Goal: Task Accomplishment & Management: Manage account settings

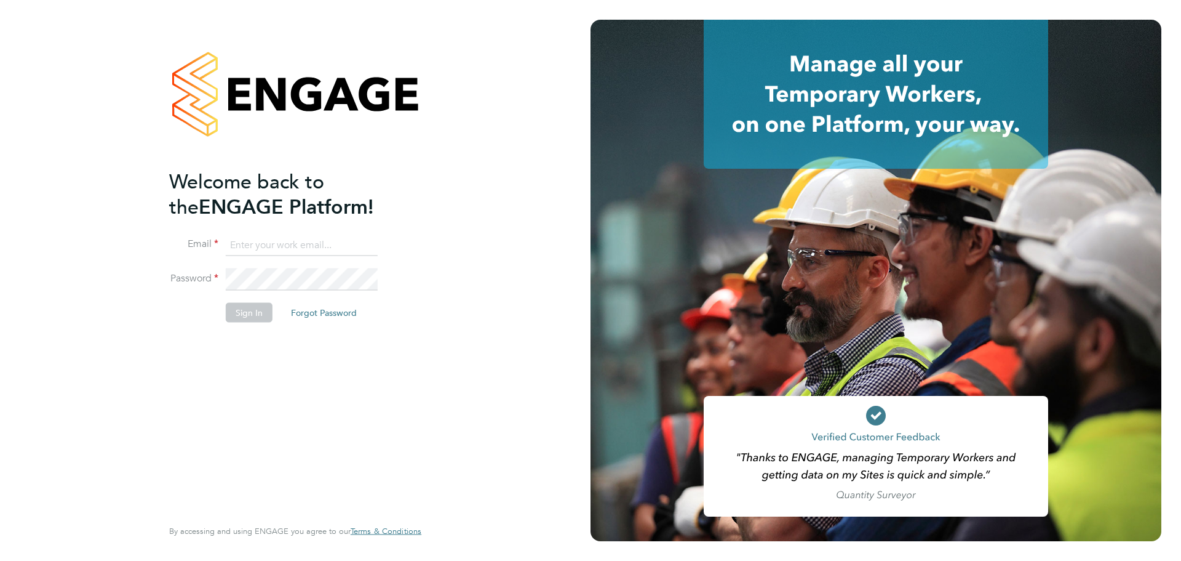
type input "[EMAIL_ADDRESS][DOMAIN_NAME]"
click at [258, 308] on button "Sign In" at bounding box center [249, 313] width 47 height 20
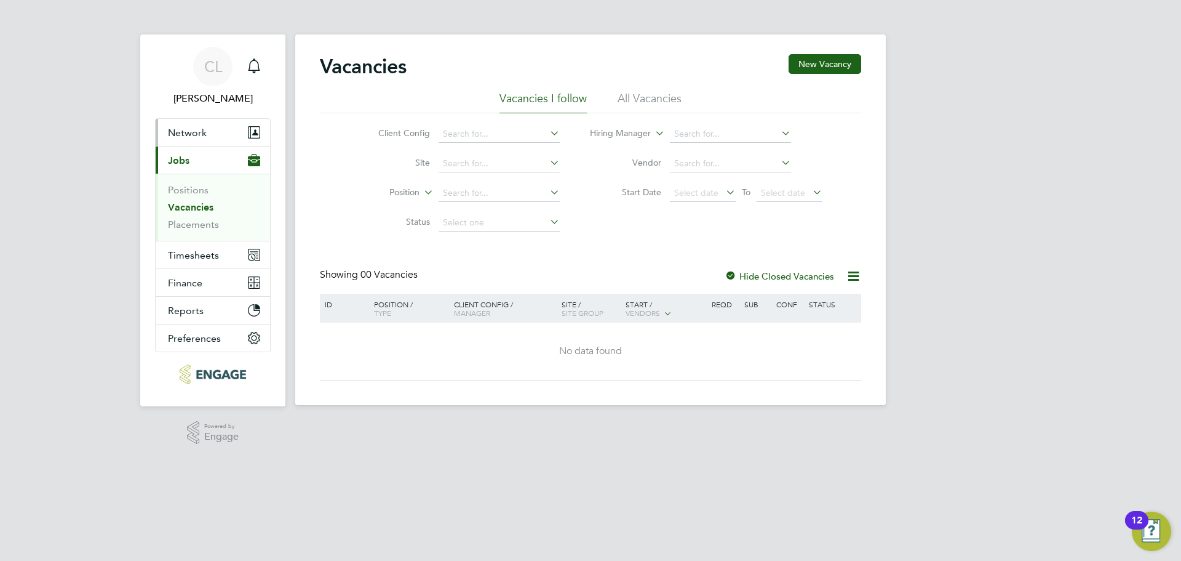
click at [193, 135] on span "Network" at bounding box center [187, 133] width 39 height 12
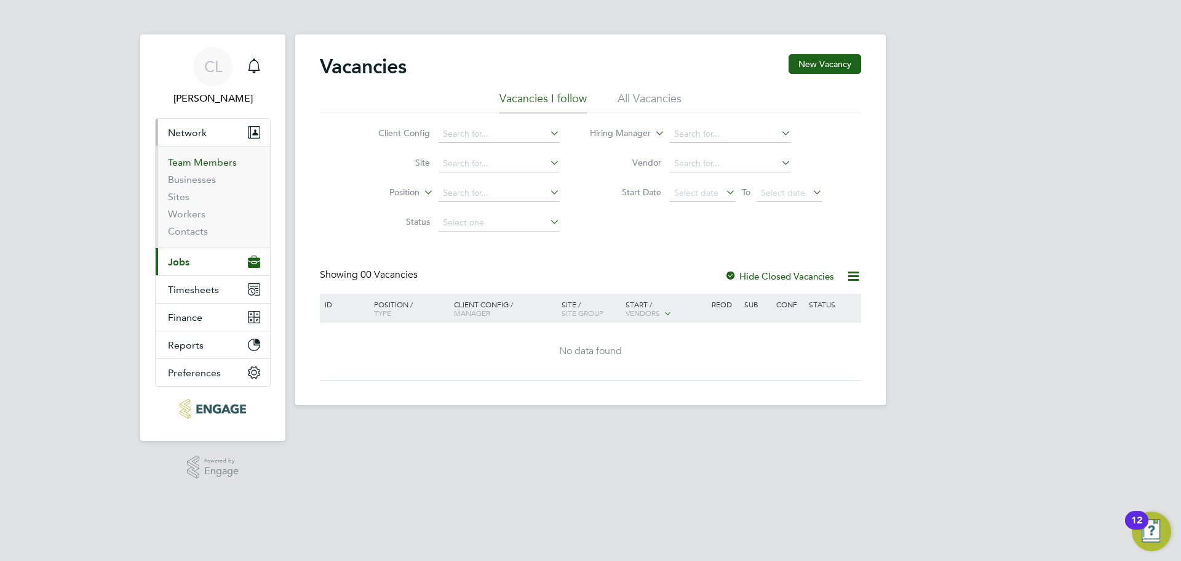
click at [193, 166] on link "Team Members" at bounding box center [202, 162] width 69 height 12
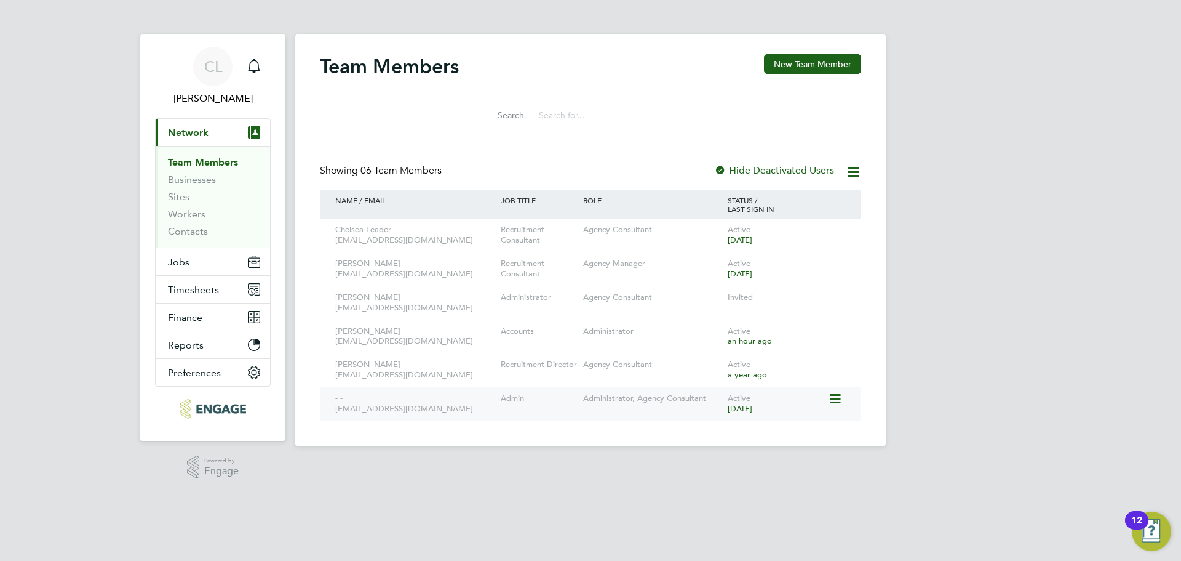
click at [836, 397] on icon at bounding box center [834, 398] width 12 height 15
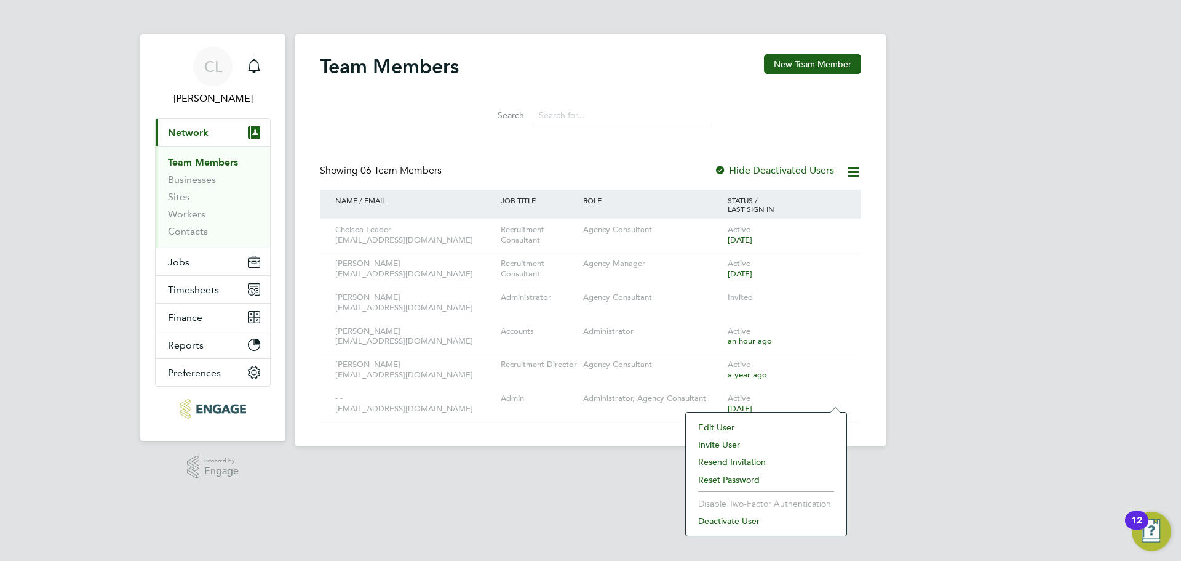
click at [730, 426] on li "Edit User" at bounding box center [766, 426] width 148 height 17
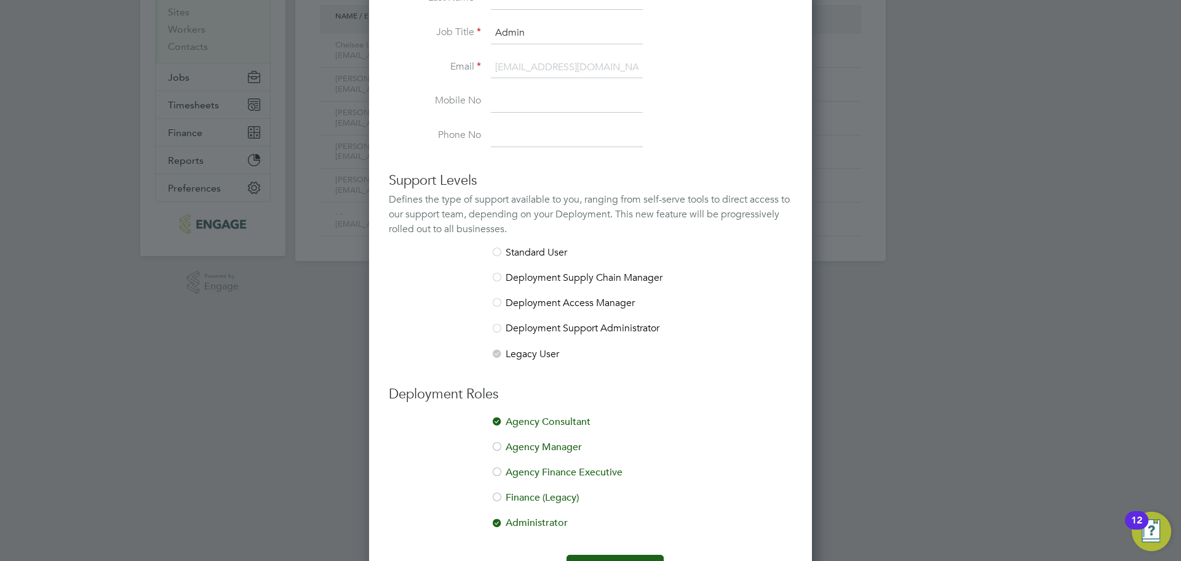
scroll to position [223, 0]
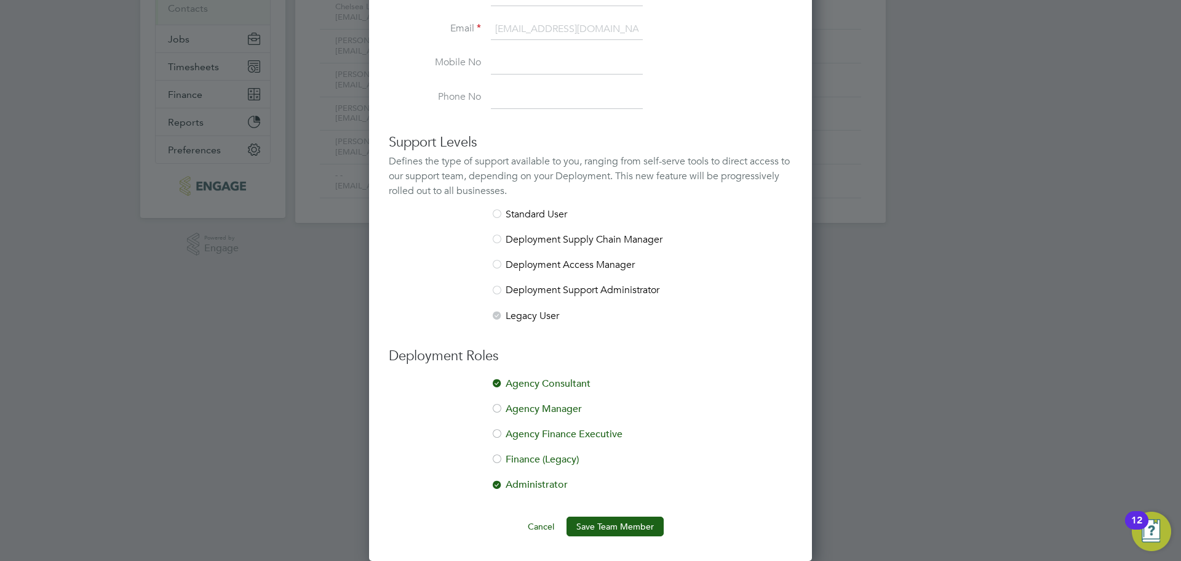
click at [497, 381] on div at bounding box center [497, 384] width 12 height 12
click at [591, 526] on button "Save Team Member" at bounding box center [615, 526] width 97 height 20
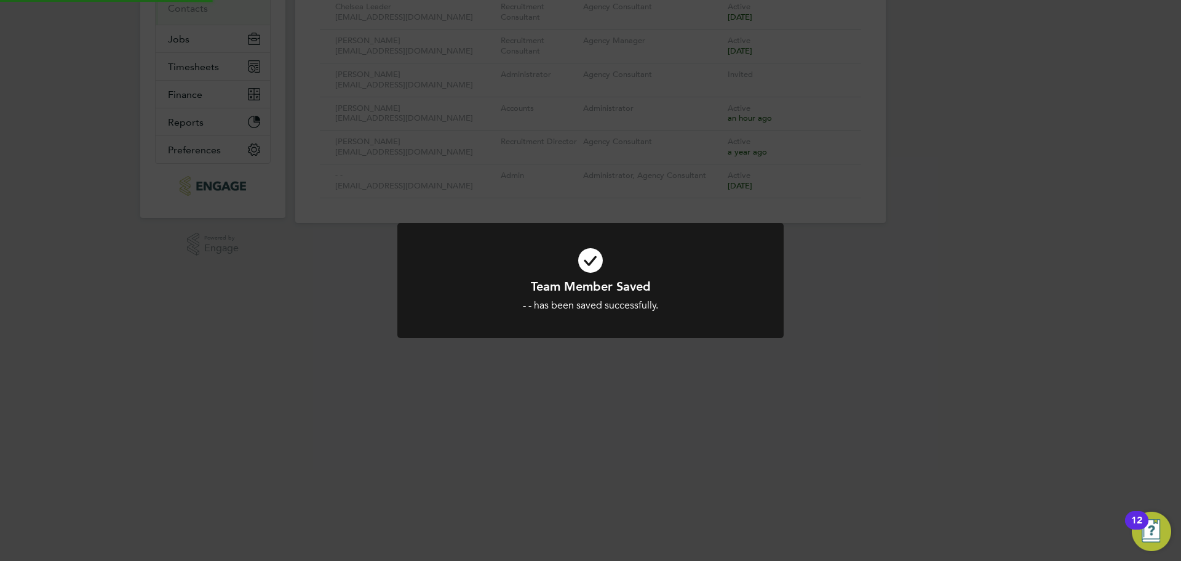
scroll to position [0, 0]
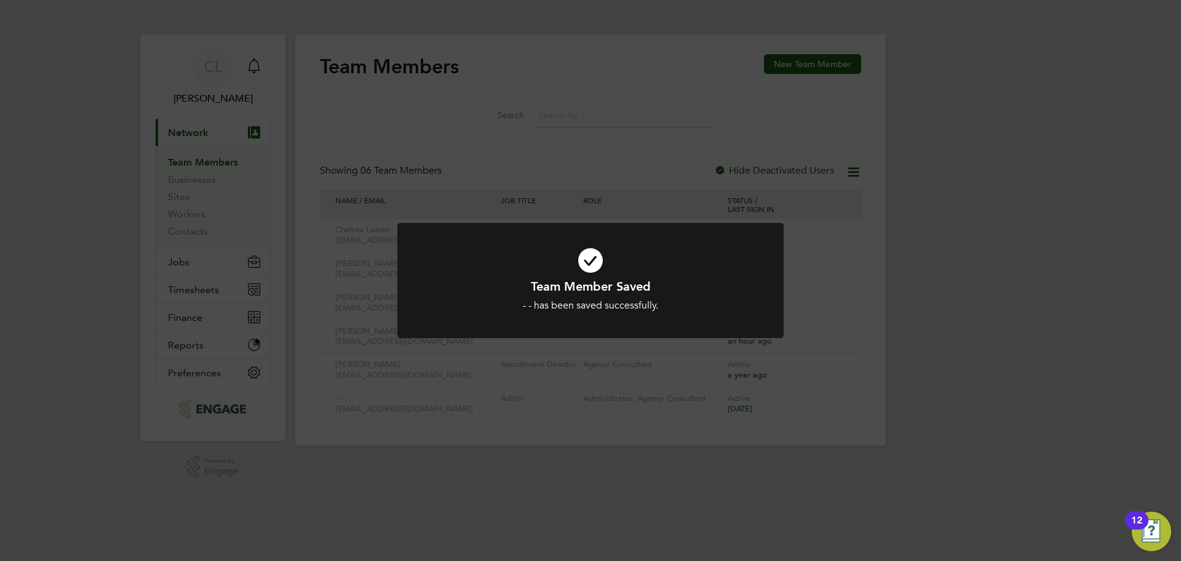
click at [975, 364] on div "Team Member Saved - - has been saved successfully. Cancel Okay" at bounding box center [590, 280] width 1181 height 561
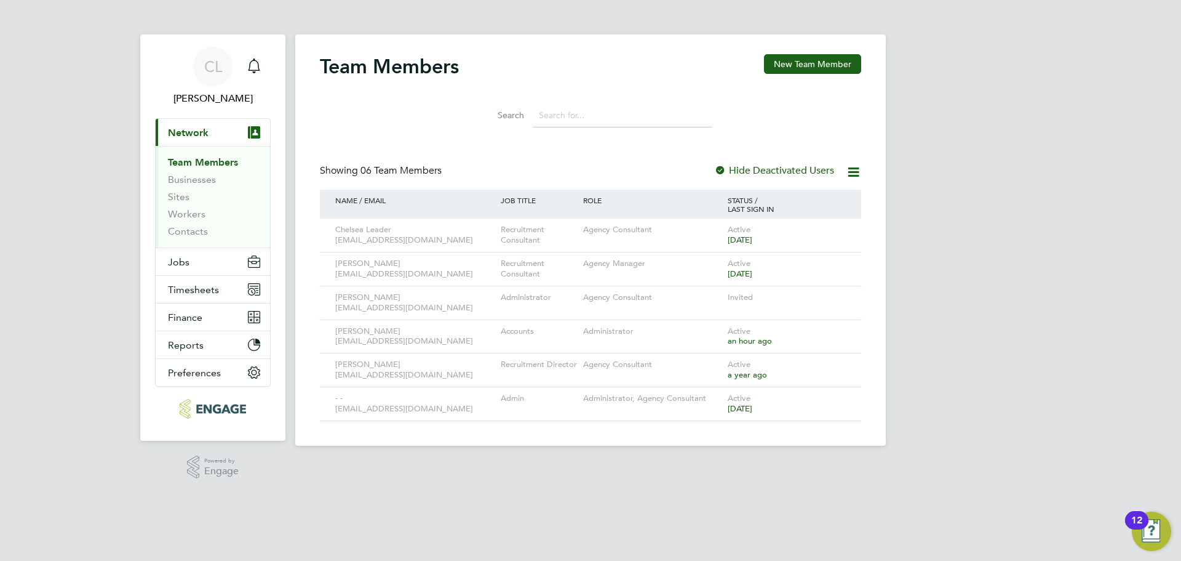
click at [216, 161] on link "Team Members" at bounding box center [203, 162] width 70 height 12
click at [207, 172] on li "Team Members" at bounding box center [214, 164] width 92 height 17
click at [201, 182] on link "Businesses" at bounding box center [192, 180] width 48 height 12
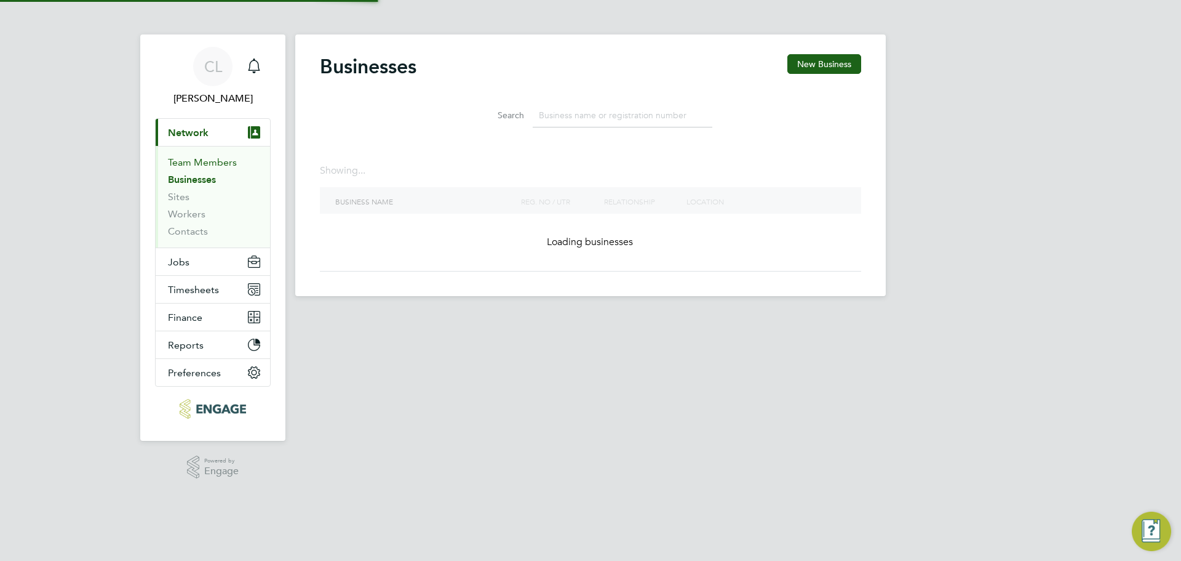
click at [204, 162] on link "Team Members" at bounding box center [202, 162] width 69 height 12
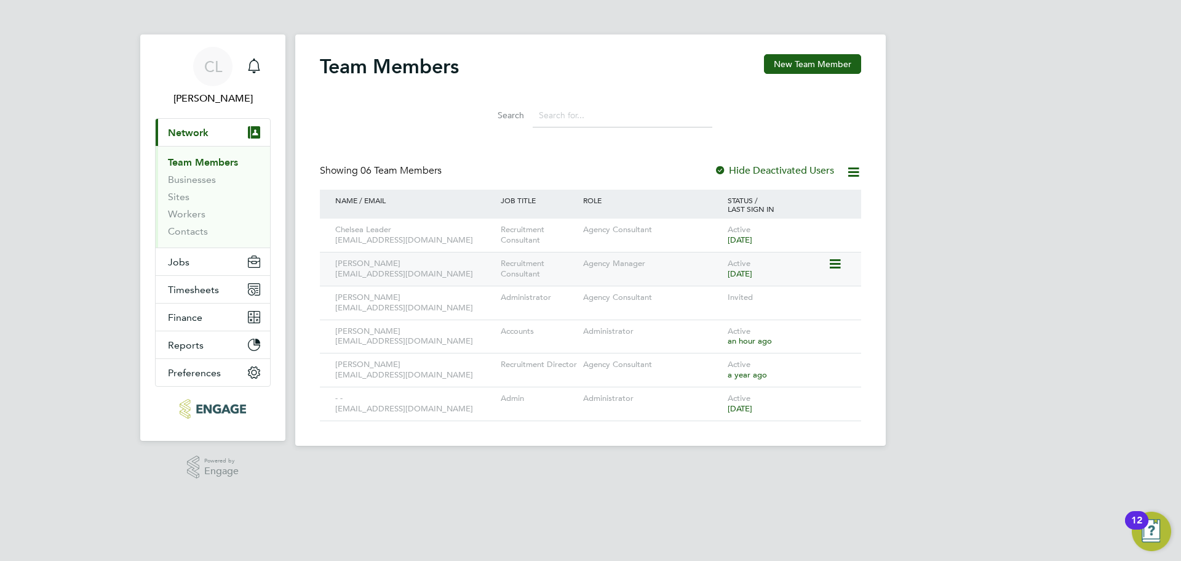
click at [840, 263] on icon at bounding box center [834, 264] width 12 height 15
click at [728, 287] on li "Edit User" at bounding box center [766, 292] width 148 height 17
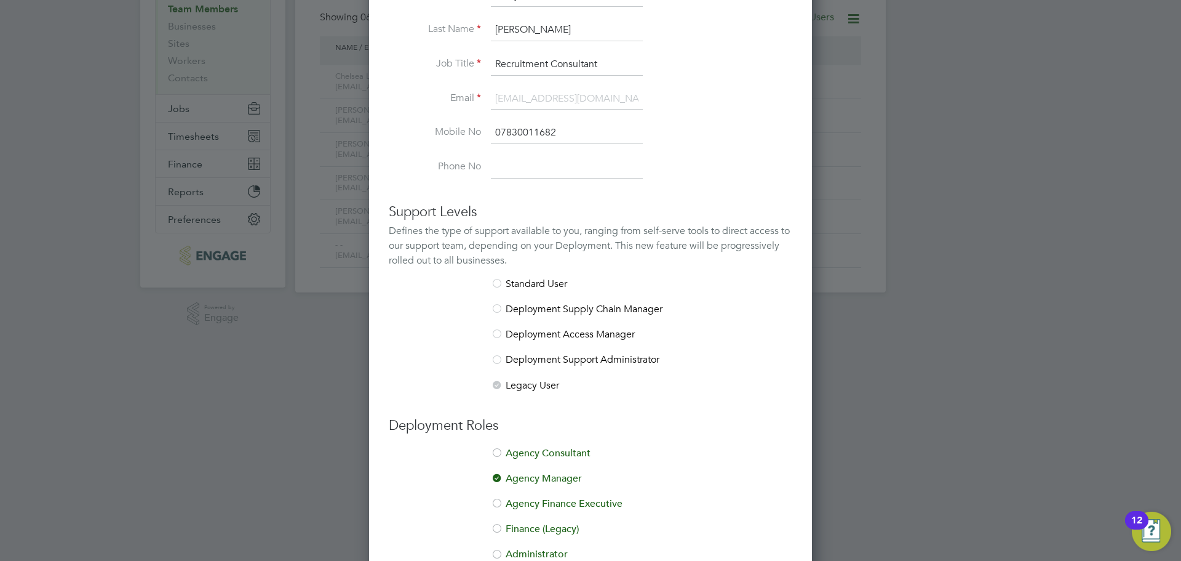
scroll to position [223, 0]
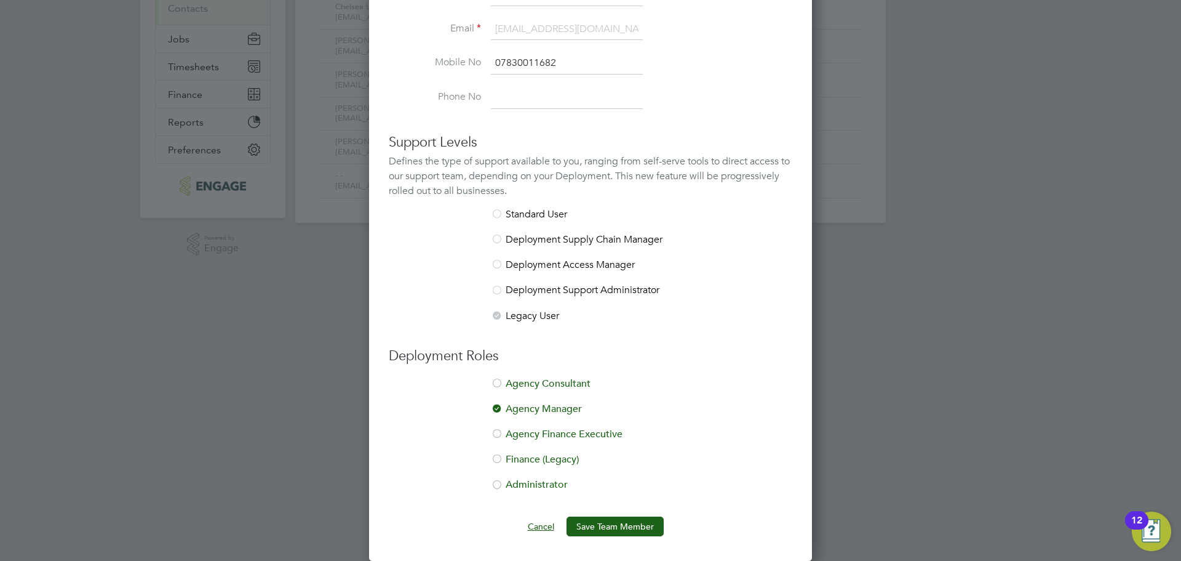
click at [543, 524] on button "Cancel" at bounding box center [541, 526] width 46 height 20
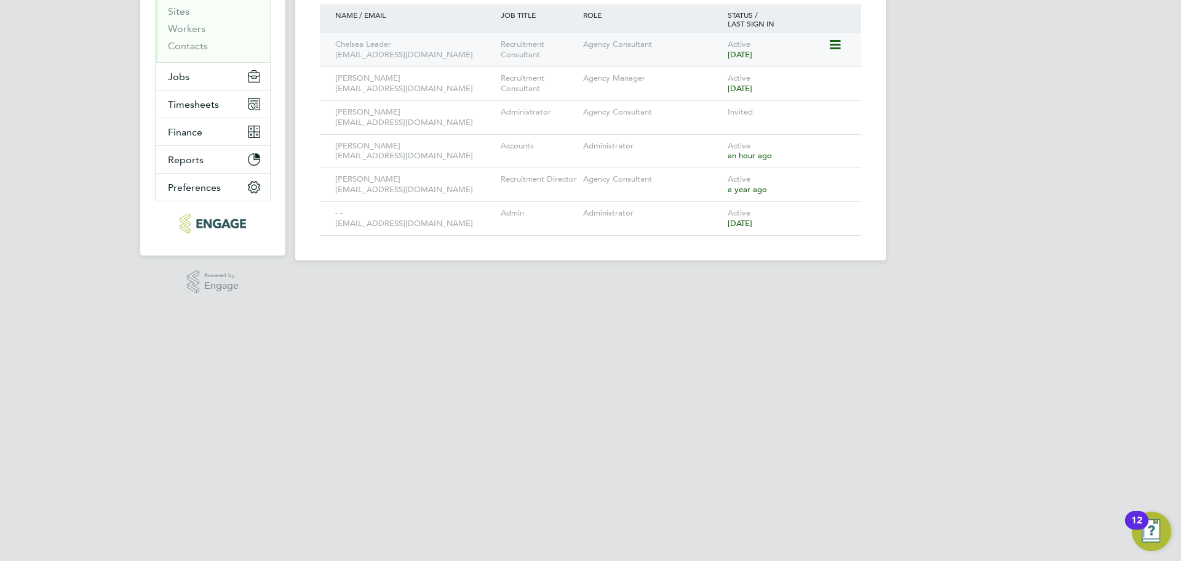
scroll to position [0, 0]
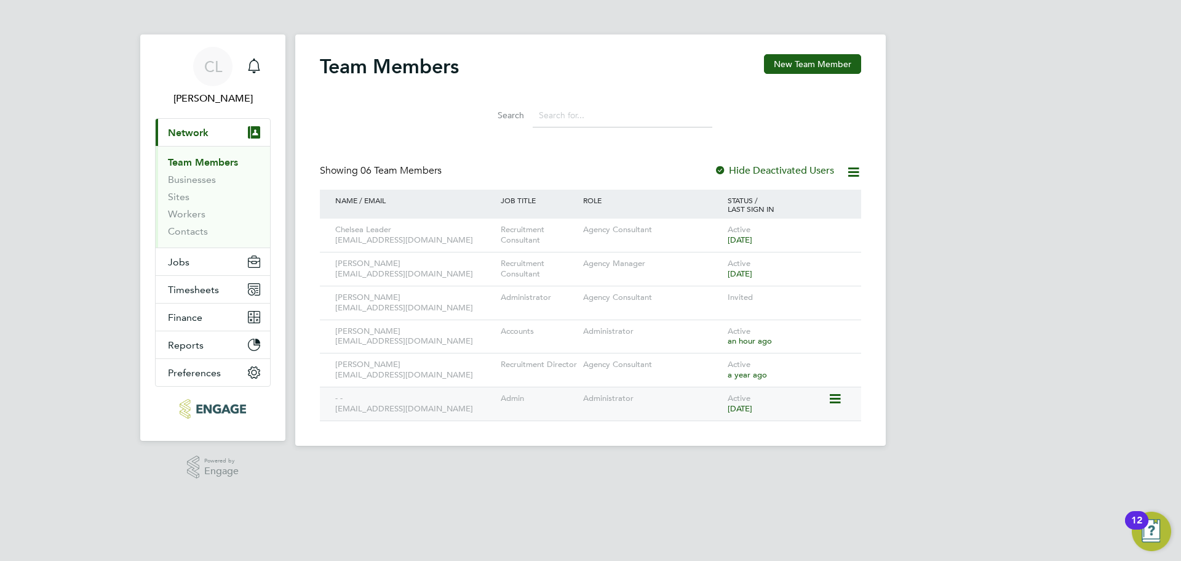
click at [834, 394] on icon at bounding box center [834, 398] width 12 height 15
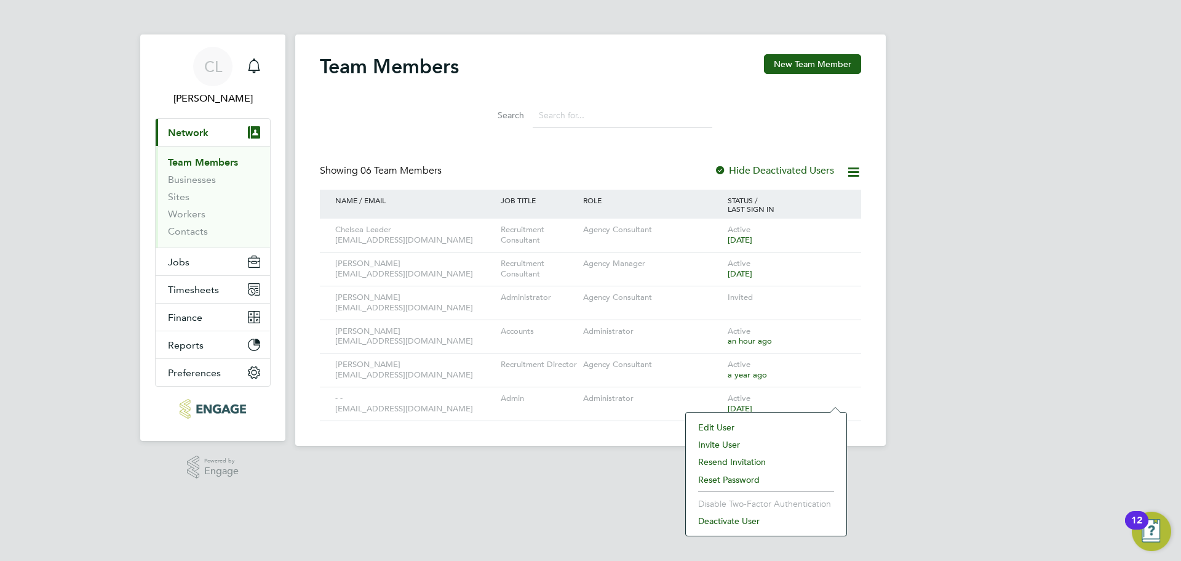
click at [711, 425] on li "Edit User" at bounding box center [766, 426] width 148 height 17
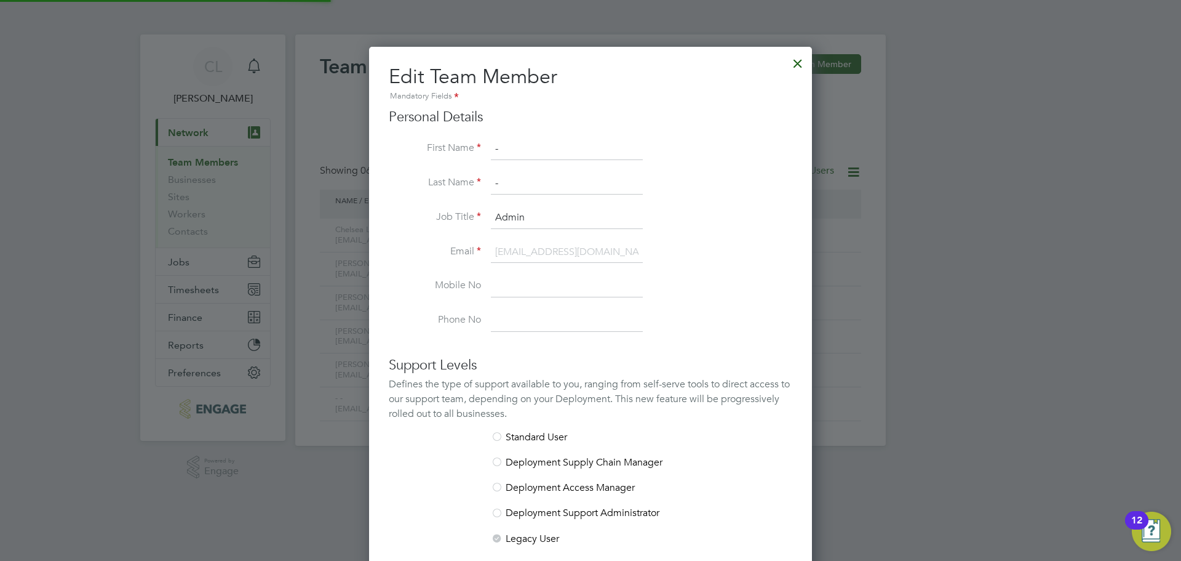
scroll to position [737, 444]
click at [797, 60] on div at bounding box center [798, 60] width 22 height 22
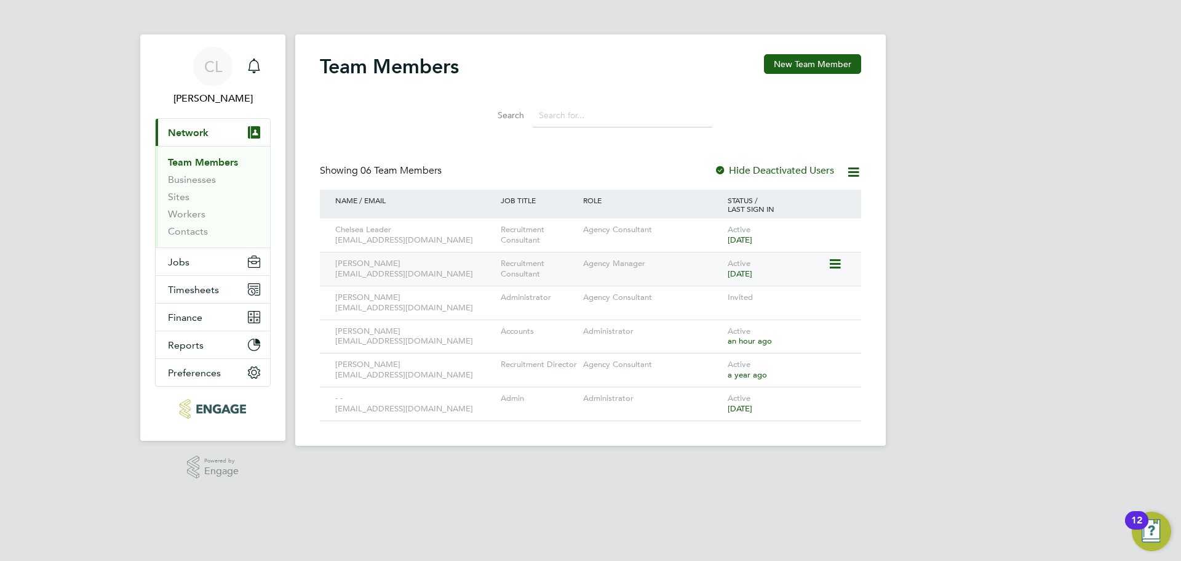
click at [834, 261] on icon at bounding box center [834, 264] width 12 height 15
click at [713, 285] on li "Edit User" at bounding box center [766, 292] width 148 height 17
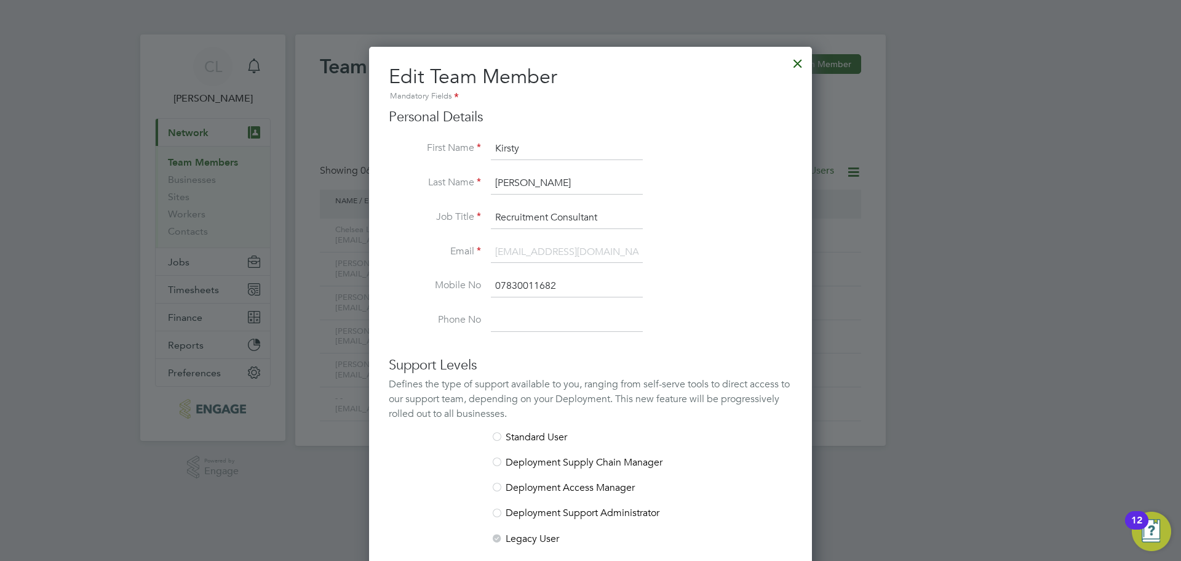
click at [795, 65] on div at bounding box center [798, 60] width 22 height 22
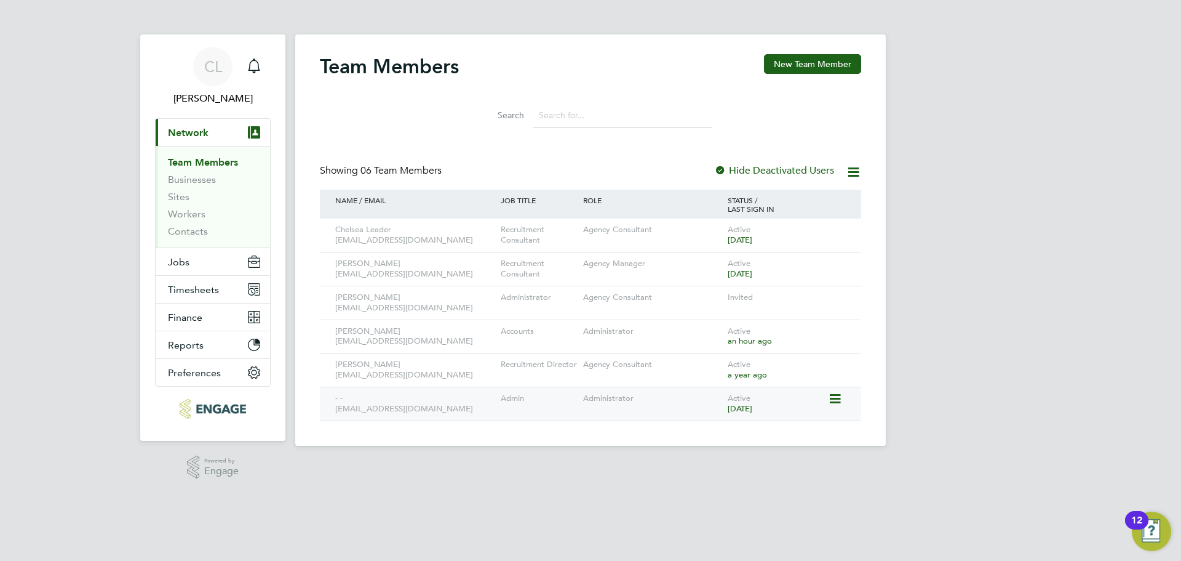
click at [839, 396] on icon at bounding box center [834, 398] width 12 height 15
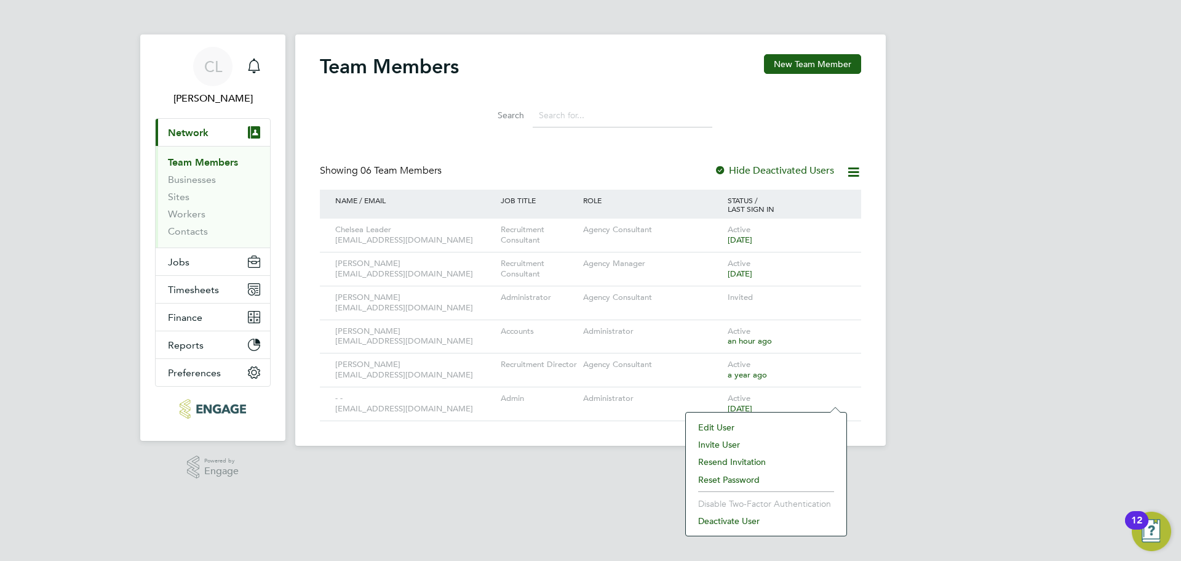
click at [720, 428] on li "Edit User" at bounding box center [766, 426] width 148 height 17
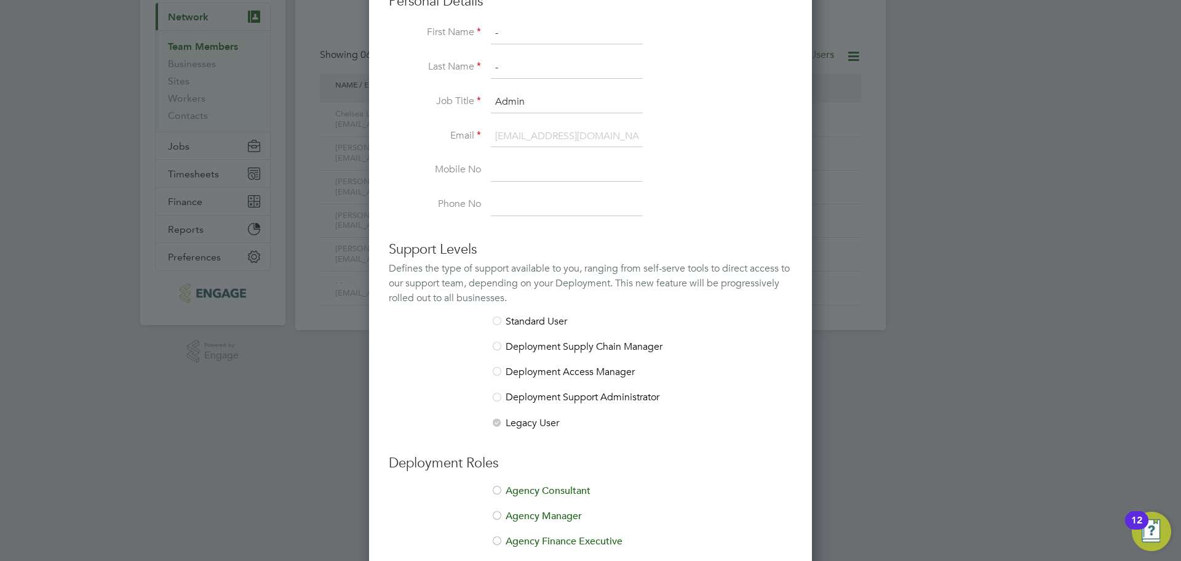
scroll to position [223, 0]
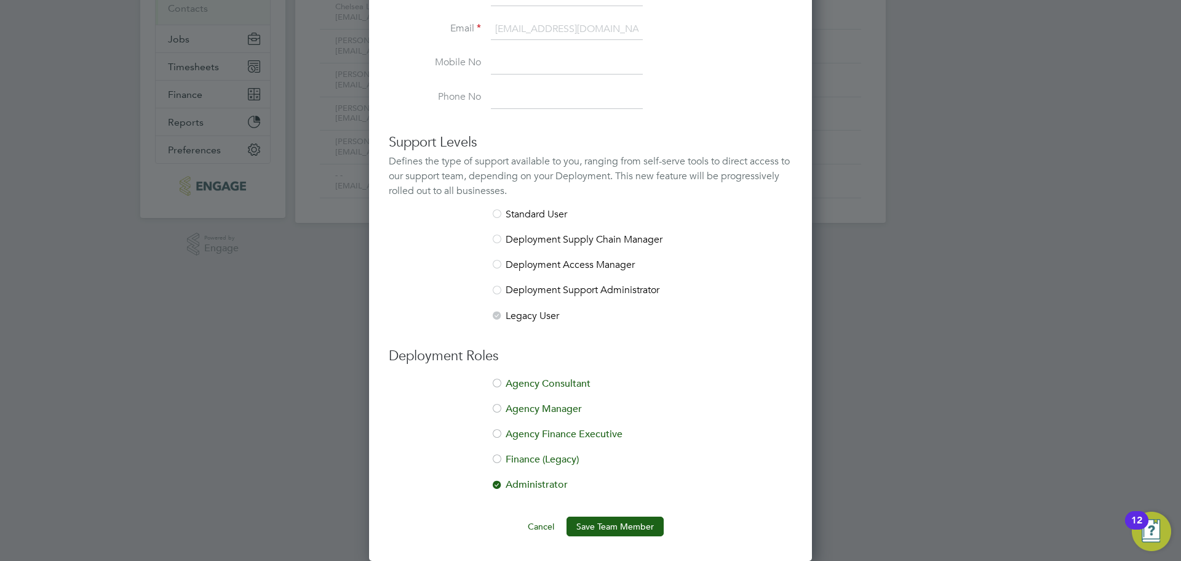
click at [502, 485] on div at bounding box center [497, 485] width 12 height 12
click at [500, 488] on div at bounding box center [497, 485] width 12 height 12
click at [615, 519] on button "Save Team Member" at bounding box center [615, 526] width 97 height 20
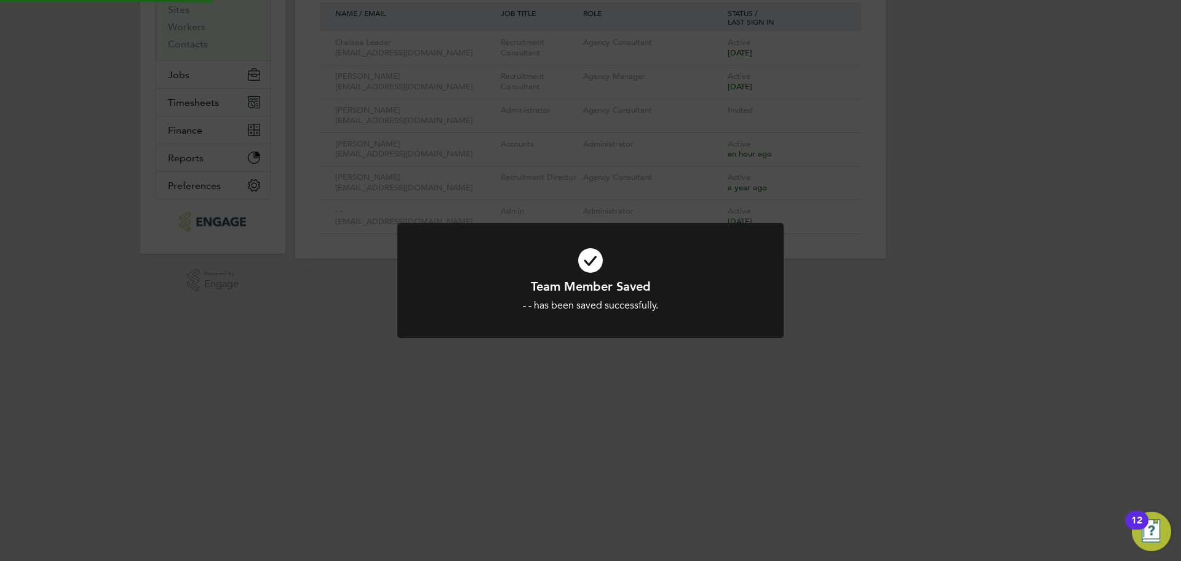
scroll to position [0, 0]
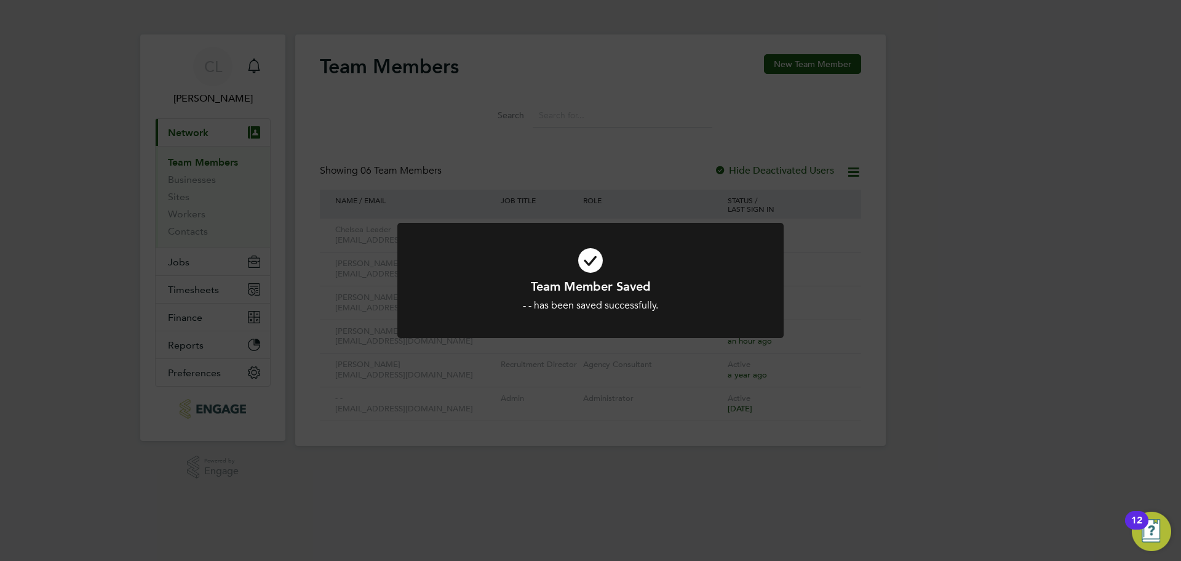
click at [967, 338] on div "Team Member Saved - - has been saved successfully. Cancel Okay" at bounding box center [590, 280] width 1181 height 561
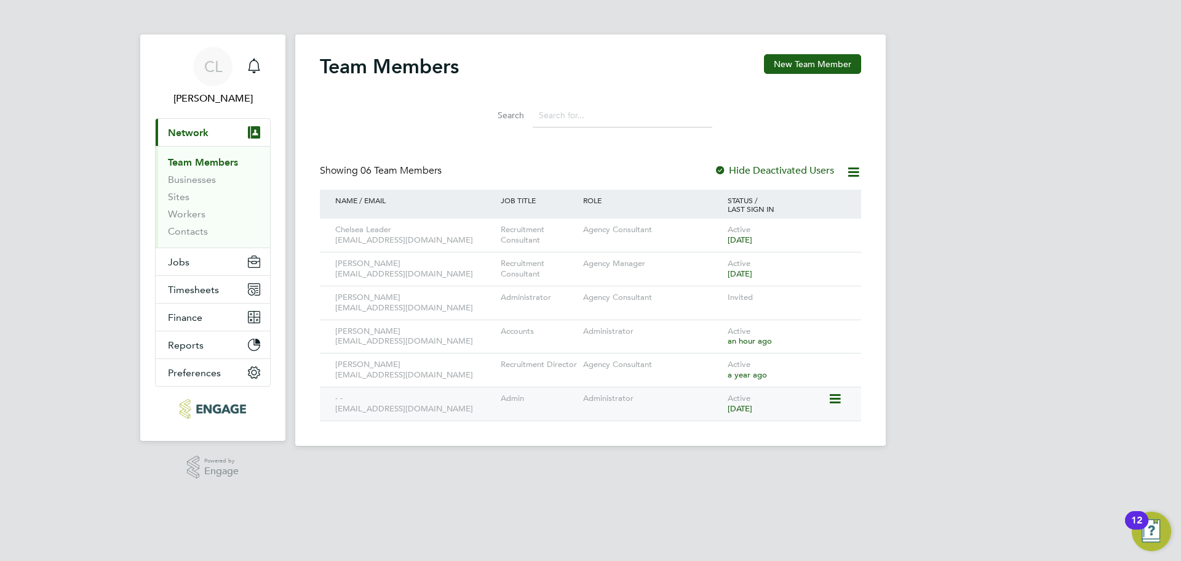
click at [835, 398] on icon at bounding box center [834, 398] width 12 height 15
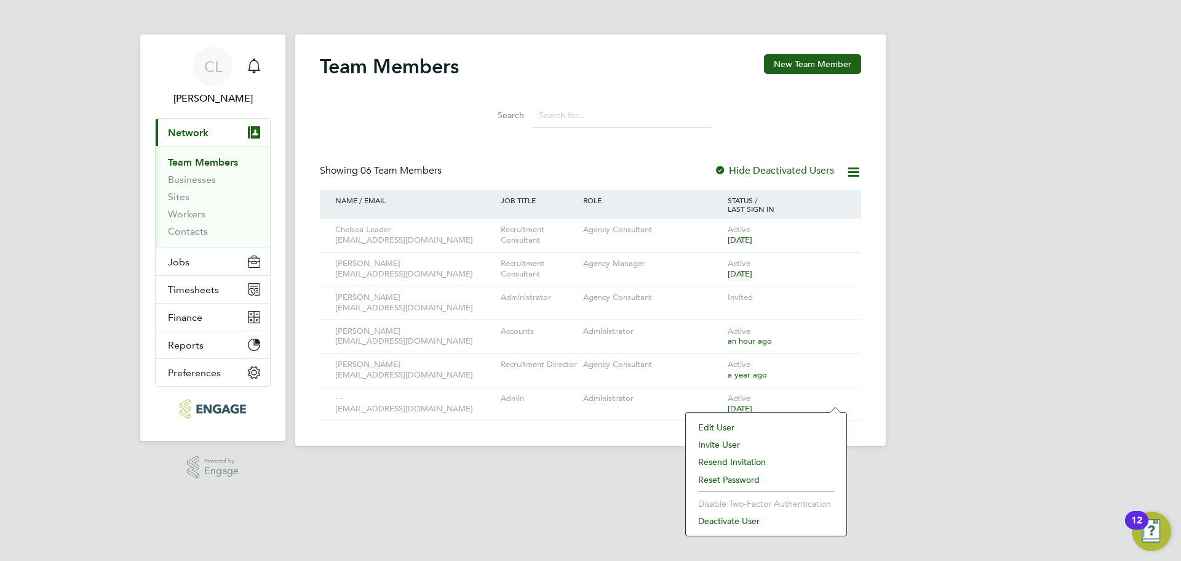
click at [575, 465] on html "CL Chloe Lord Notifications Applications: Current page: Network Team Members Bu…" at bounding box center [590, 232] width 1181 height 465
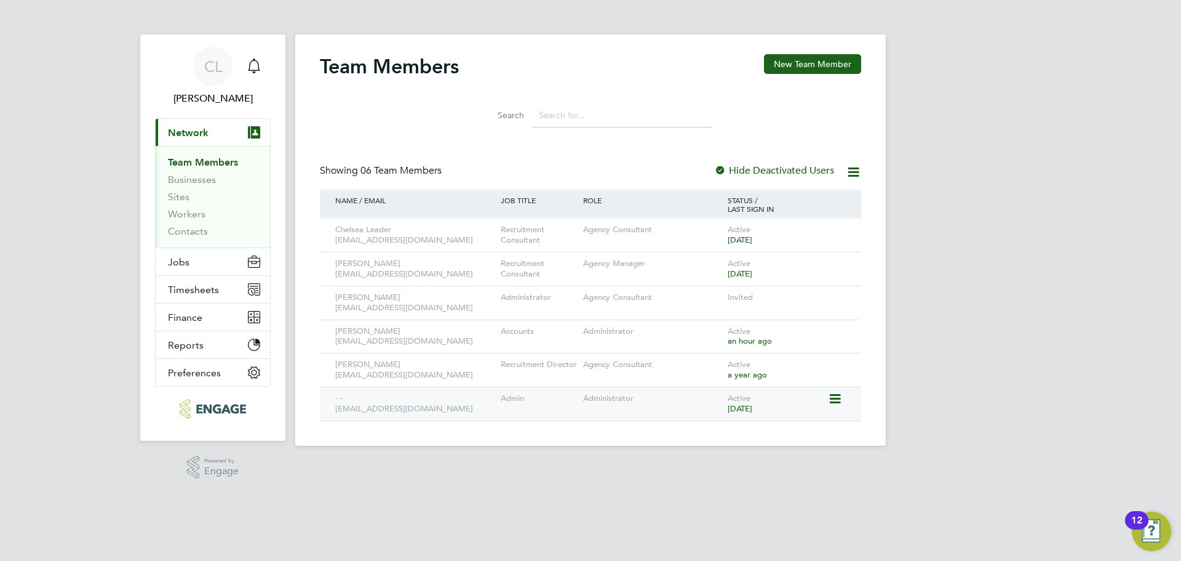
click at [836, 396] on icon at bounding box center [834, 398] width 12 height 15
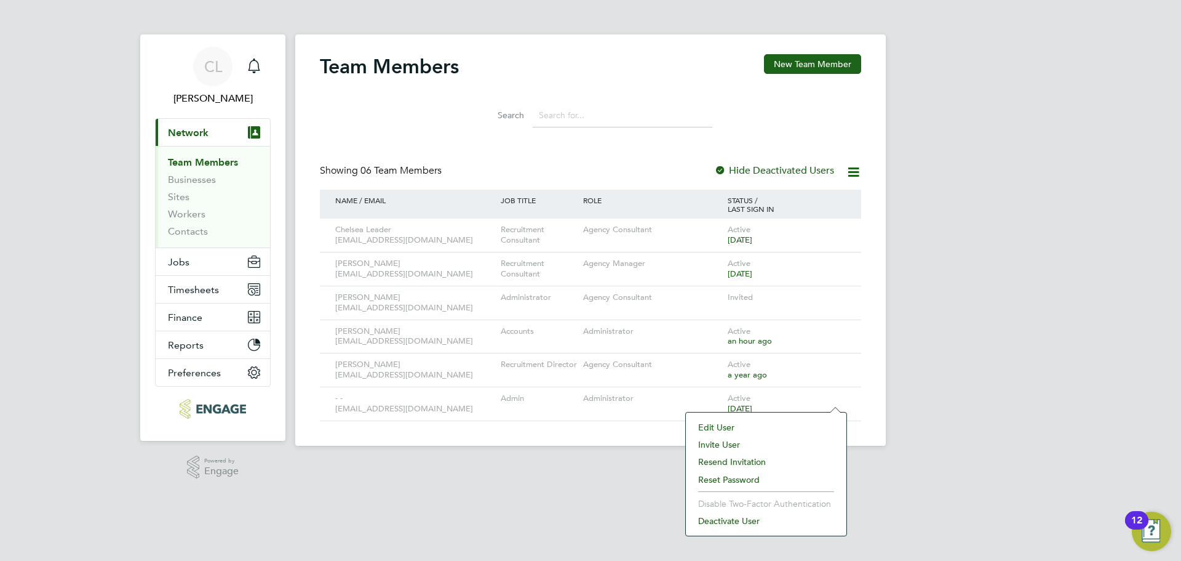
click at [713, 521] on li "Deactivate User" at bounding box center [766, 520] width 148 height 17
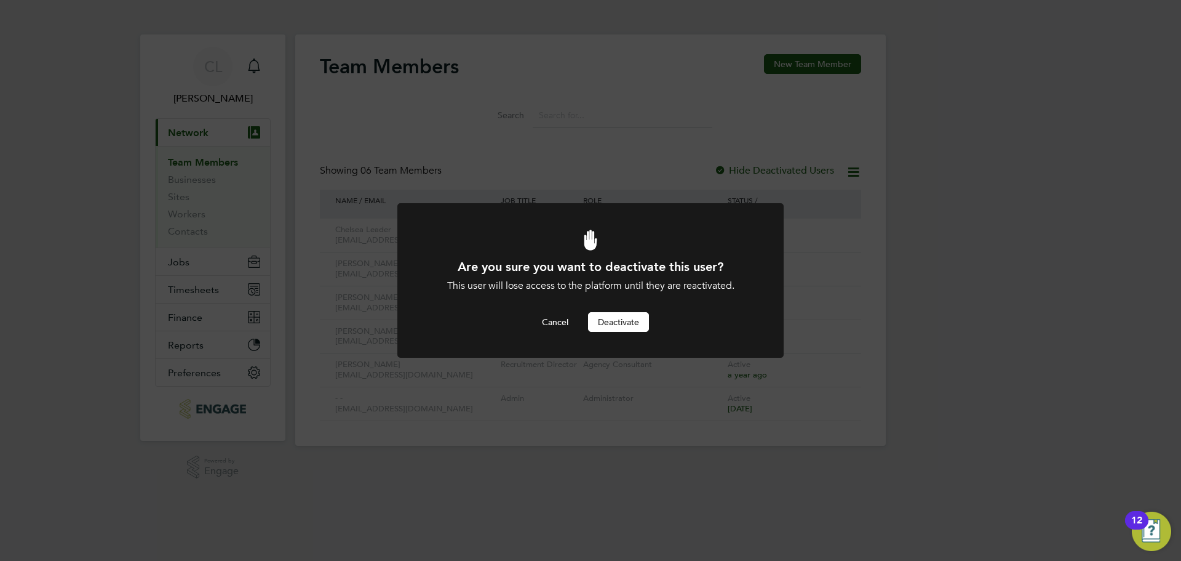
click at [613, 321] on button "Deactivate" at bounding box center [618, 322] width 61 height 20
